Goal: Check status: Check status

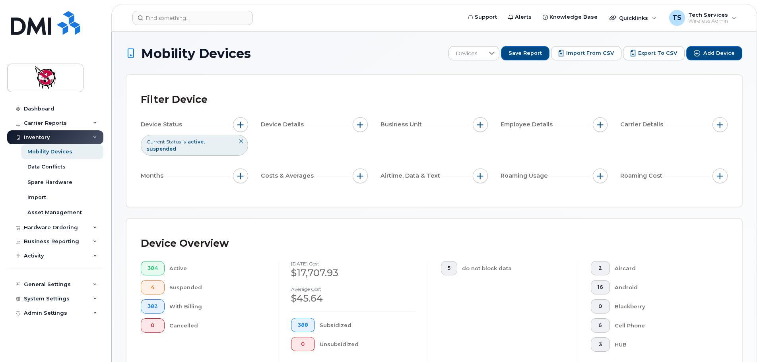
scroll to position [304, 0]
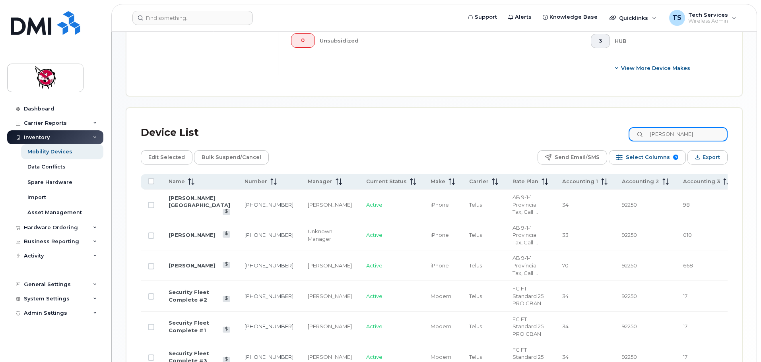
drag, startPoint x: 675, startPoint y: 130, endPoint x: 572, endPoint y: 126, distance: 103.1
click at [572, 126] on div "Device List [PERSON_NAME]" at bounding box center [434, 132] width 587 height 21
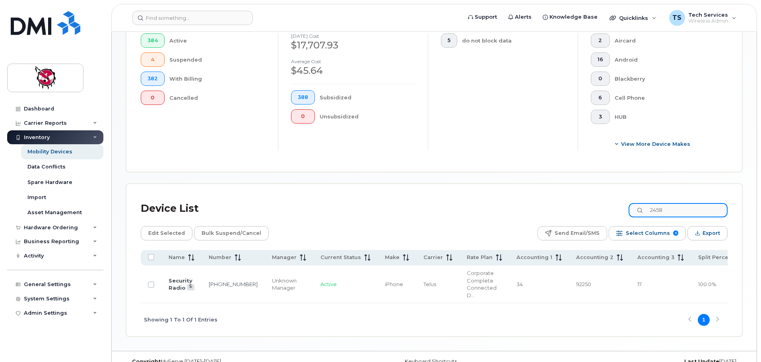
drag, startPoint x: 683, startPoint y: 201, endPoint x: 642, endPoint y: 203, distance: 41.0
click at [642, 203] on input "2458" at bounding box center [677, 210] width 99 height 14
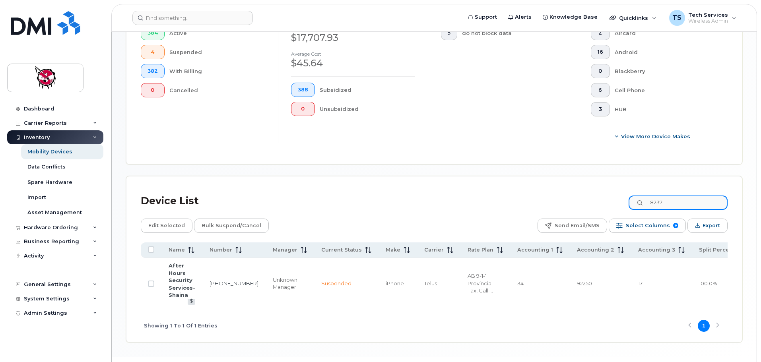
drag, startPoint x: 681, startPoint y: 191, endPoint x: 634, endPoint y: 192, distance: 46.9
click at [634, 192] on div "Device List 8237" at bounding box center [434, 201] width 587 height 21
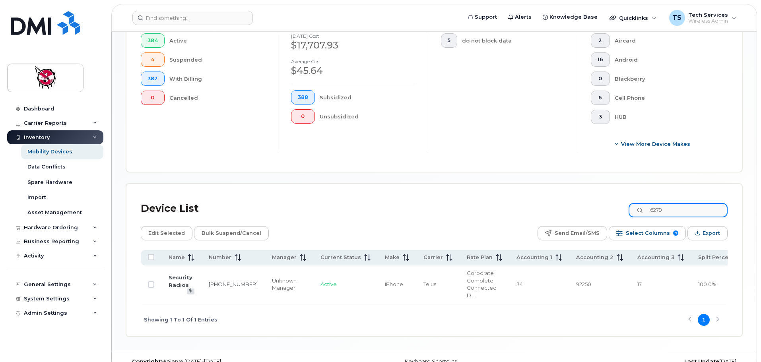
drag, startPoint x: 678, startPoint y: 203, endPoint x: 620, endPoint y: 204, distance: 57.7
click at [620, 204] on div "Device List 6279" at bounding box center [434, 208] width 587 height 21
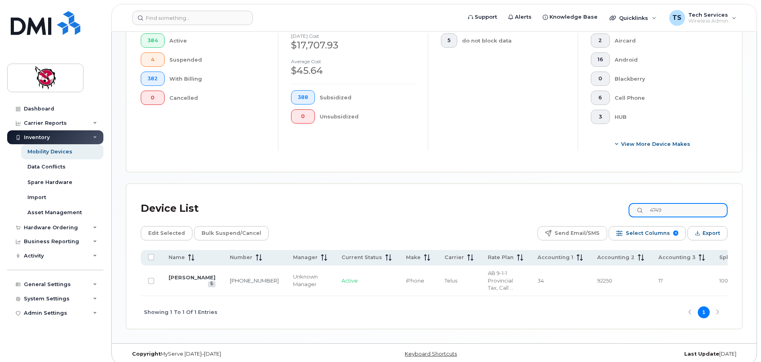
scroll to position [230, 0]
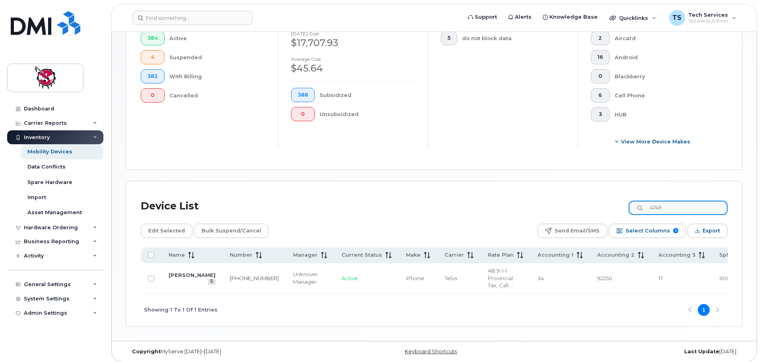
drag, startPoint x: 679, startPoint y: 197, endPoint x: 631, endPoint y: 200, distance: 48.2
click at [631, 200] on div "Device List 4749" at bounding box center [434, 206] width 587 height 21
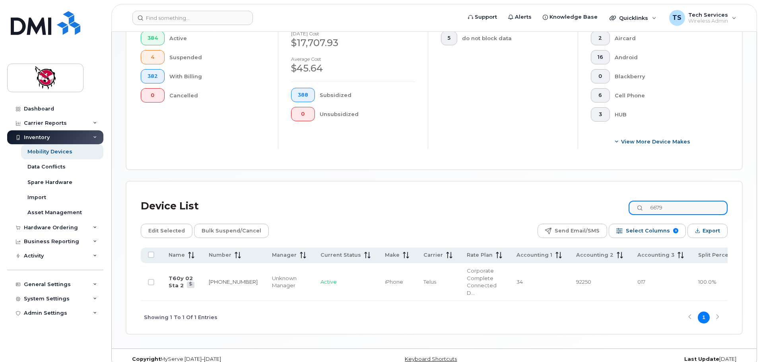
scroll to position [228, 0]
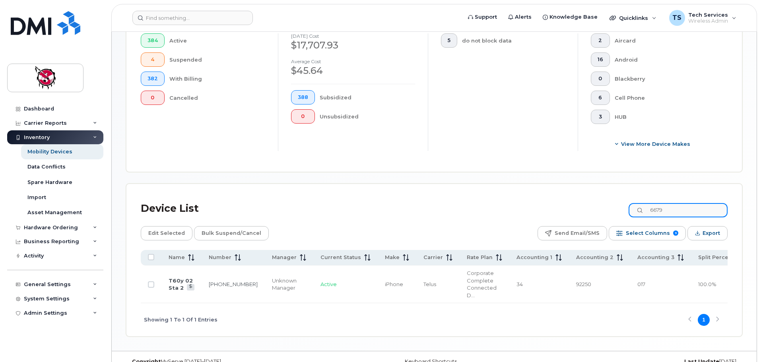
drag, startPoint x: 634, startPoint y: 202, endPoint x: 617, endPoint y: 202, distance: 16.7
click at [617, 202] on div "Device List 6679" at bounding box center [434, 208] width 587 height 21
drag, startPoint x: 682, startPoint y: 207, endPoint x: 597, endPoint y: 204, distance: 85.5
click at [597, 204] on div "Device List 7435" at bounding box center [434, 208] width 587 height 21
drag, startPoint x: 692, startPoint y: 204, endPoint x: 616, endPoint y: 201, distance: 76.8
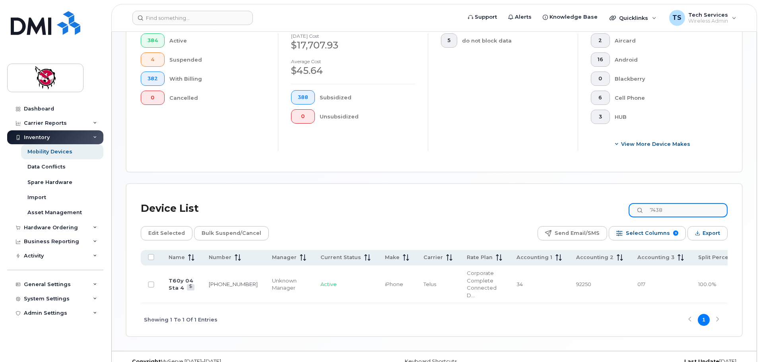
click at [616, 201] on div "Device List 7438" at bounding box center [434, 208] width 587 height 21
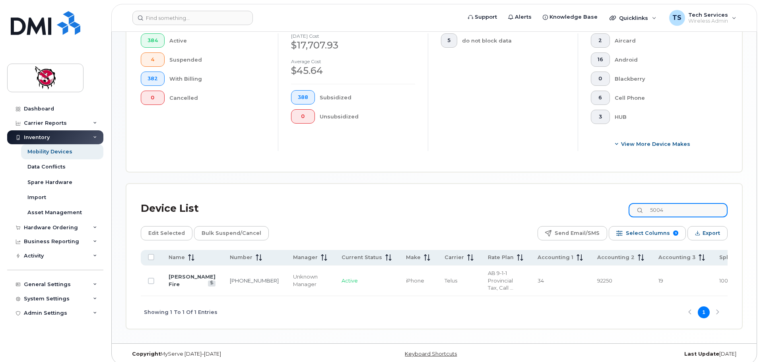
drag, startPoint x: 623, startPoint y: 202, endPoint x: 612, endPoint y: 202, distance: 11.1
click at [612, 202] on div "Device List 5004" at bounding box center [434, 208] width 587 height 21
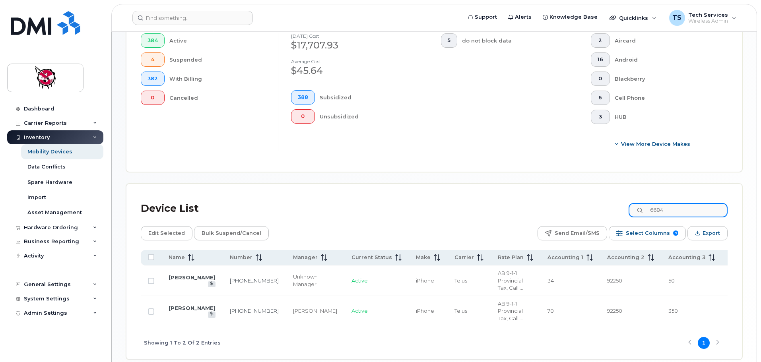
scroll to position [258, 0]
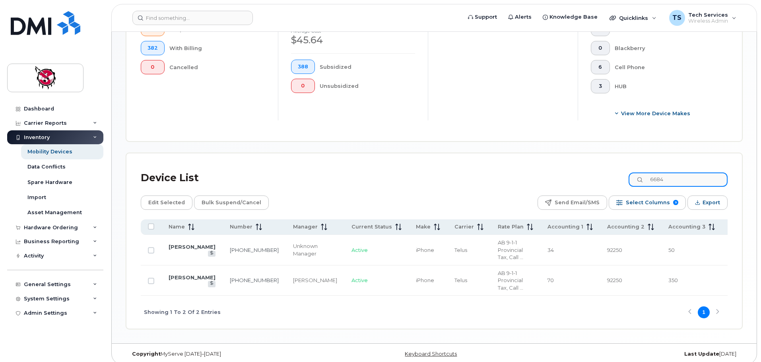
drag, startPoint x: 673, startPoint y: 172, endPoint x: 640, endPoint y: 172, distance: 33.0
click at [640, 173] on input "6684" at bounding box center [677, 180] width 99 height 14
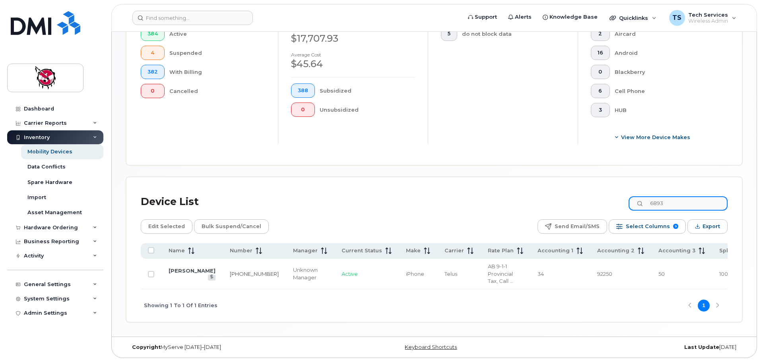
scroll to position [228, 0]
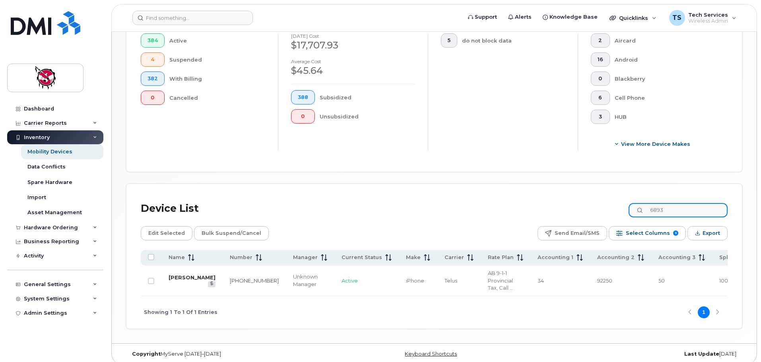
type input "6893"
click at [184, 274] on link "Johnny Powderface" at bounding box center [192, 277] width 47 height 6
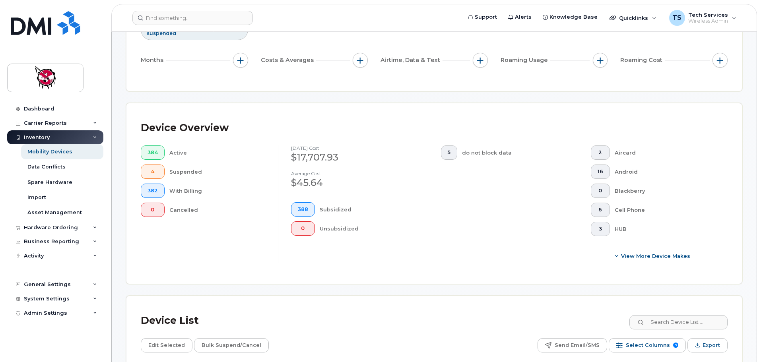
scroll to position [199, 0]
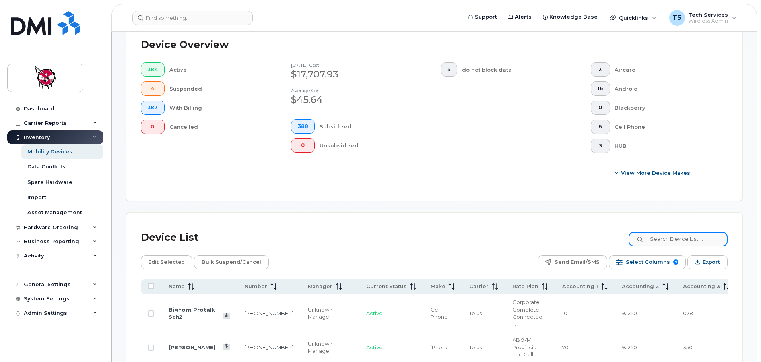
click at [685, 232] on input at bounding box center [677, 239] width 99 height 14
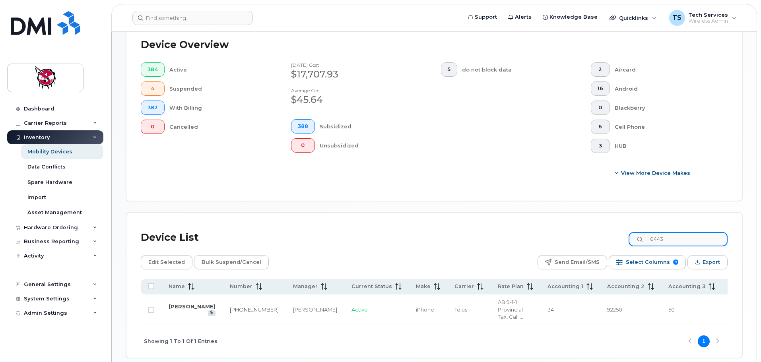
scroll to position [228, 0]
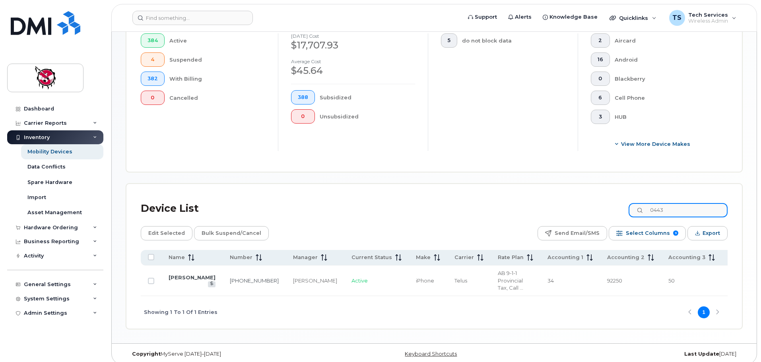
drag, startPoint x: 647, startPoint y: 202, endPoint x: 601, endPoint y: 202, distance: 46.5
click at [601, 202] on div "Device List 0443" at bounding box center [434, 208] width 587 height 21
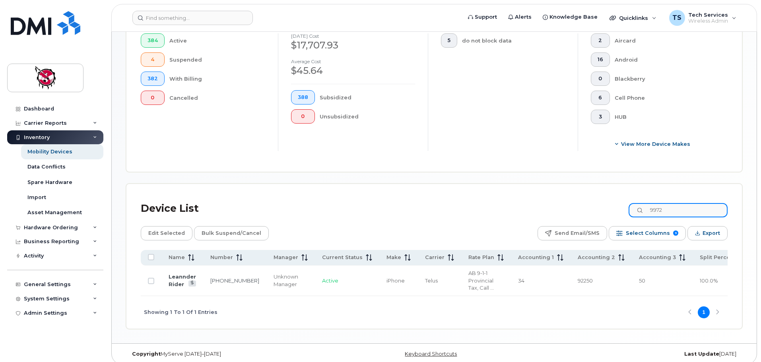
drag, startPoint x: 694, startPoint y: 203, endPoint x: 592, endPoint y: 204, distance: 102.2
click at [592, 204] on div "Device List 9972" at bounding box center [434, 208] width 587 height 21
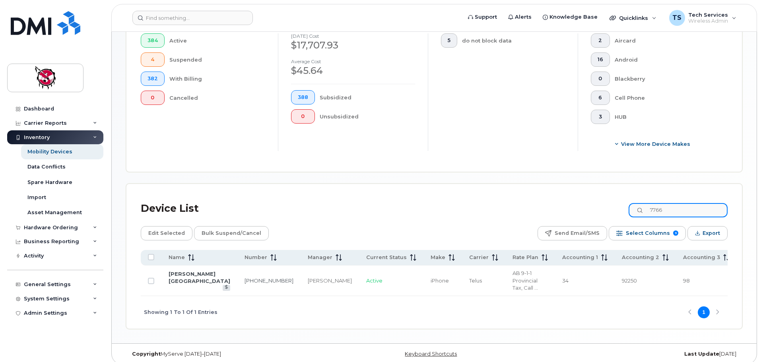
drag, startPoint x: 683, startPoint y: 199, endPoint x: 593, endPoint y: 200, distance: 89.5
click at [593, 200] on div "Device List 7766" at bounding box center [434, 208] width 587 height 21
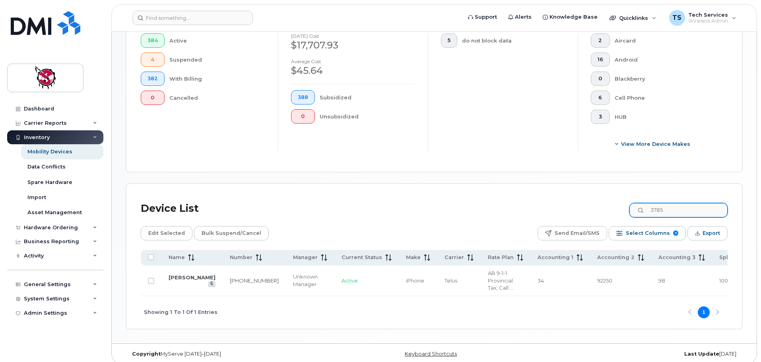
drag, startPoint x: 683, startPoint y: 194, endPoint x: 671, endPoint y: 197, distance: 12.1
click at [671, 198] on div "Device List 3785" at bounding box center [434, 208] width 587 height 21
drag, startPoint x: 684, startPoint y: 203, endPoint x: 570, endPoint y: 203, distance: 114.1
click at [570, 203] on div "Device List 3785" at bounding box center [434, 208] width 587 height 21
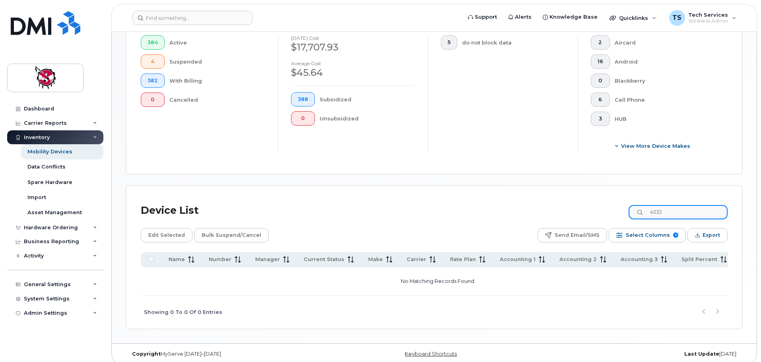
drag, startPoint x: 687, startPoint y: 206, endPoint x: 550, endPoint y: 205, distance: 137.1
click at [549, 206] on div "Device List 4532" at bounding box center [434, 210] width 587 height 21
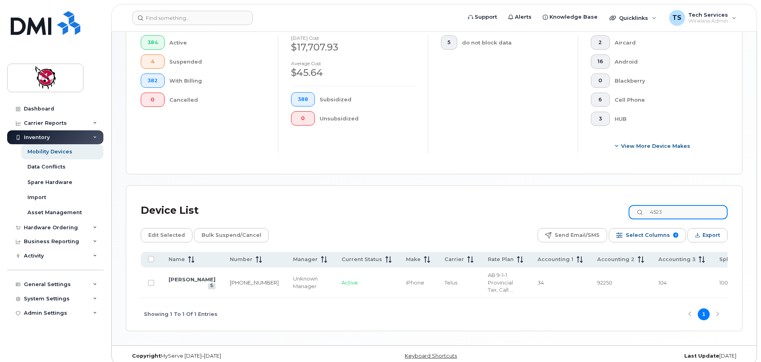
scroll to position [228, 0]
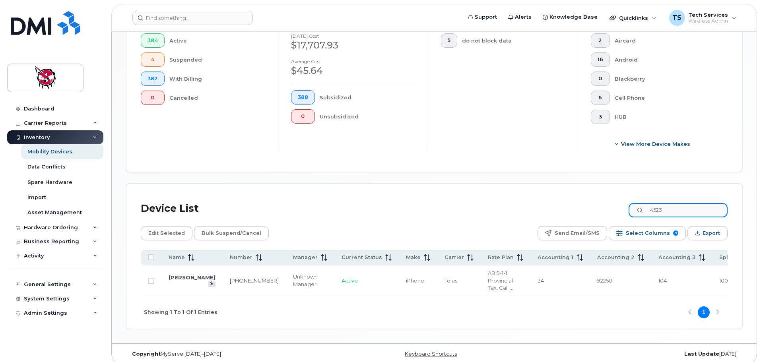
drag, startPoint x: 677, startPoint y: 206, endPoint x: 596, endPoint y: 205, distance: 81.5
click at [596, 205] on div "Device List 4523" at bounding box center [434, 208] width 587 height 21
drag, startPoint x: 670, startPoint y: 203, endPoint x: 607, endPoint y: 205, distance: 63.2
click at [607, 205] on div "Device List 8068" at bounding box center [434, 208] width 587 height 21
drag, startPoint x: 675, startPoint y: 203, endPoint x: 619, endPoint y: 202, distance: 56.1
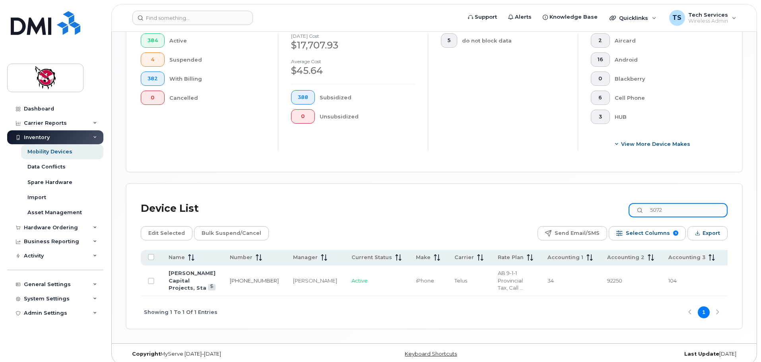
click at [619, 202] on div "Device List 5072" at bounding box center [434, 208] width 587 height 21
drag, startPoint x: 676, startPoint y: 202, endPoint x: 614, endPoint y: 199, distance: 62.1
click at [614, 199] on div "Device List 9549" at bounding box center [434, 208] width 587 height 21
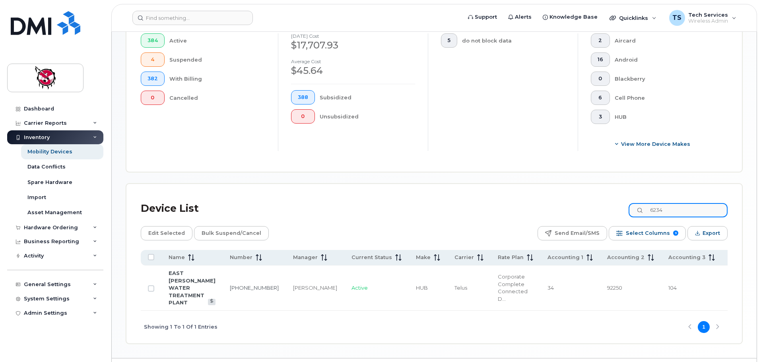
drag, startPoint x: 675, startPoint y: 204, endPoint x: 635, endPoint y: 204, distance: 40.1
click at [635, 204] on div "Device List 6234" at bounding box center [434, 208] width 587 height 21
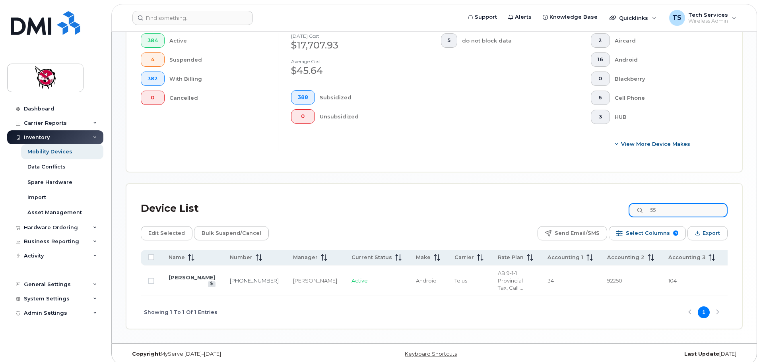
type input "5"
type input "1"
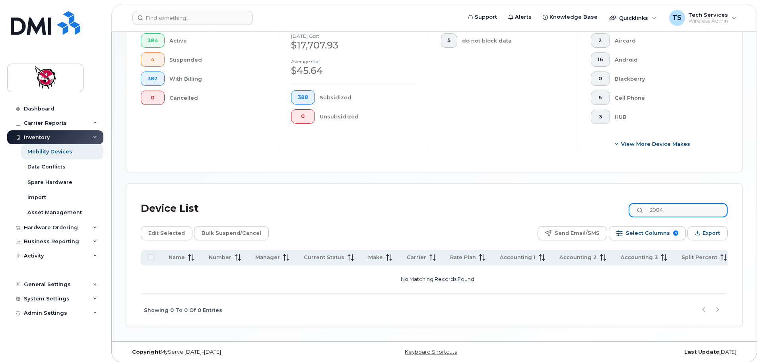
scroll to position [226, 0]
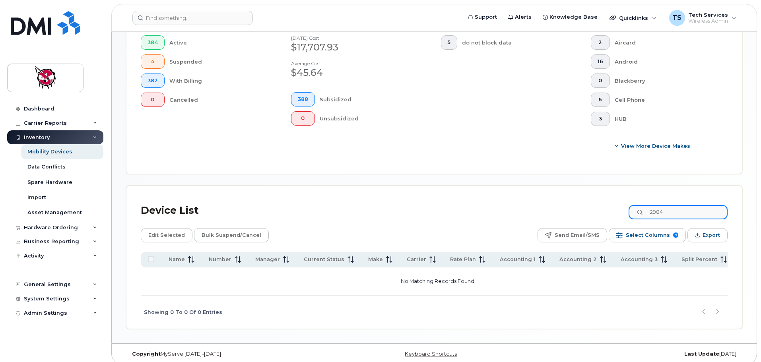
drag, startPoint x: 685, startPoint y: 208, endPoint x: 609, endPoint y: 202, distance: 75.8
click at [609, 202] on div "Device List 2984" at bounding box center [434, 210] width 587 height 21
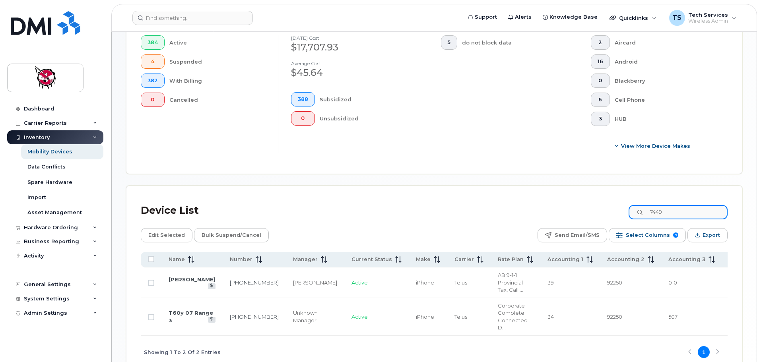
scroll to position [228, 0]
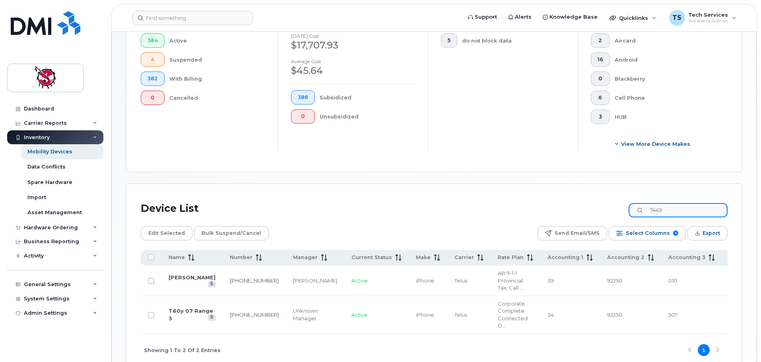
drag, startPoint x: 687, startPoint y: 202, endPoint x: 586, endPoint y: 202, distance: 101.4
click at [586, 202] on div "Device List 7449" at bounding box center [434, 208] width 587 height 21
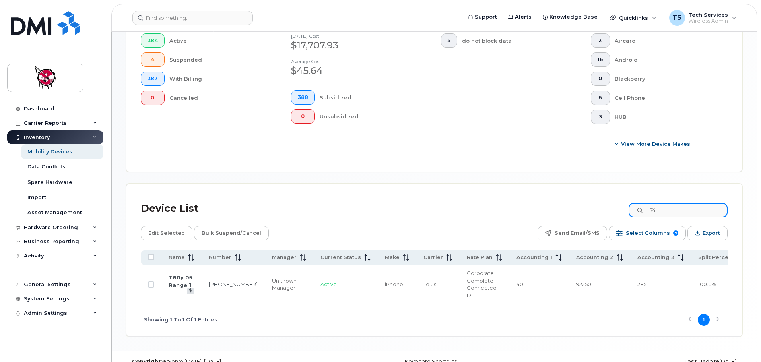
type input "7"
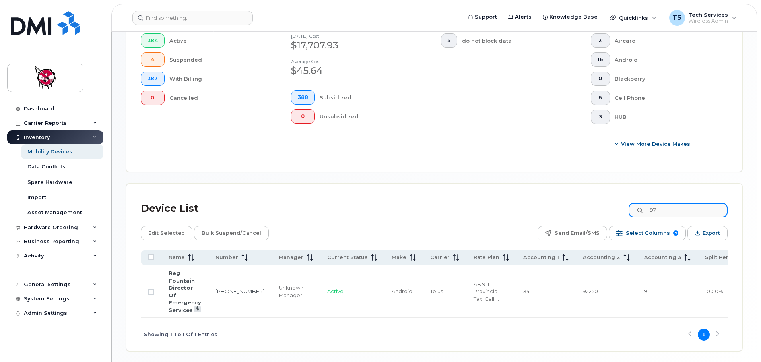
type input "9"
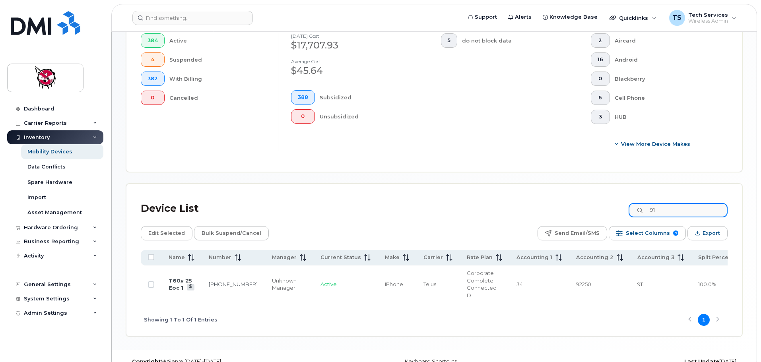
type input "9"
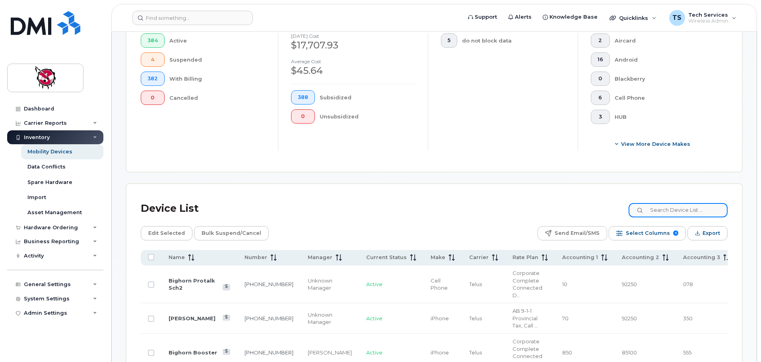
click at [694, 203] on input at bounding box center [677, 210] width 99 height 14
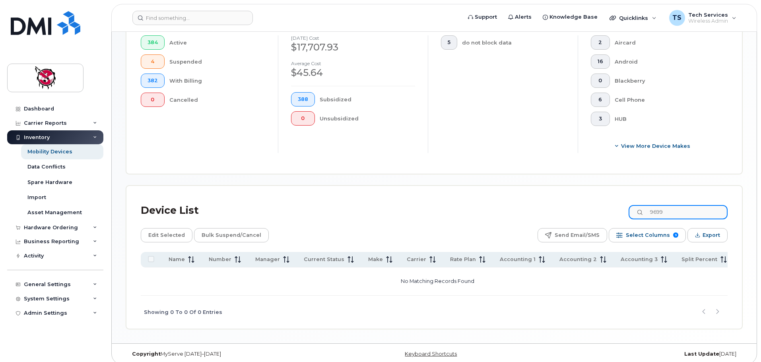
drag, startPoint x: 675, startPoint y: 207, endPoint x: 650, endPoint y: 206, distance: 24.7
click at [650, 206] on input "9699" at bounding box center [677, 212] width 99 height 14
type input "0744"
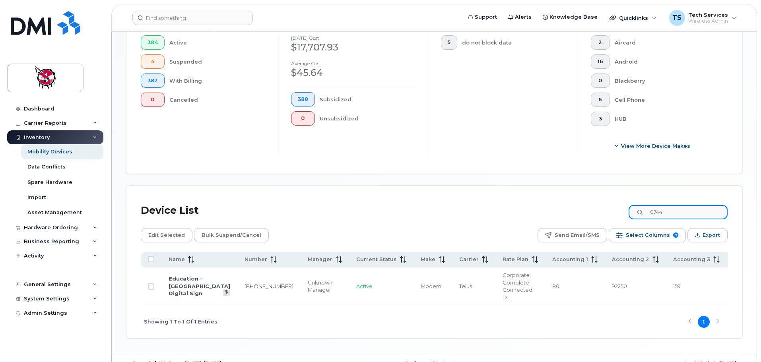
scroll to position [228, 0]
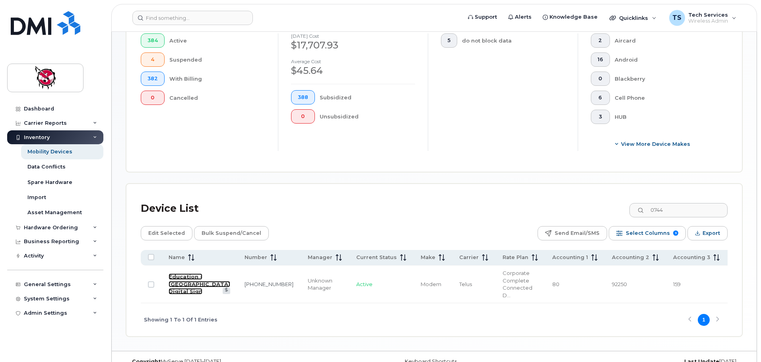
click at [177, 282] on link "Education - [GEOGRAPHIC_DATA] Digital Sign" at bounding box center [200, 283] width 62 height 21
